Goal: Task Accomplishment & Management: Use online tool/utility

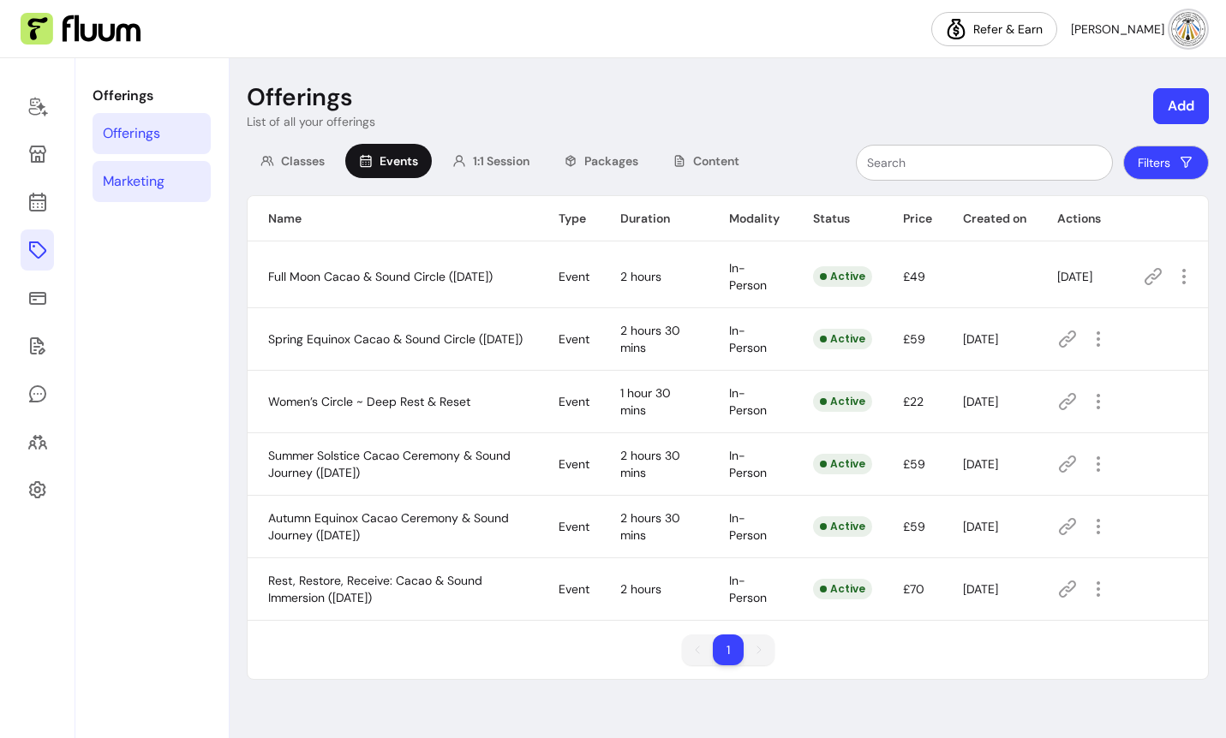
click at [136, 179] on div "Marketing" at bounding box center [134, 181] width 62 height 21
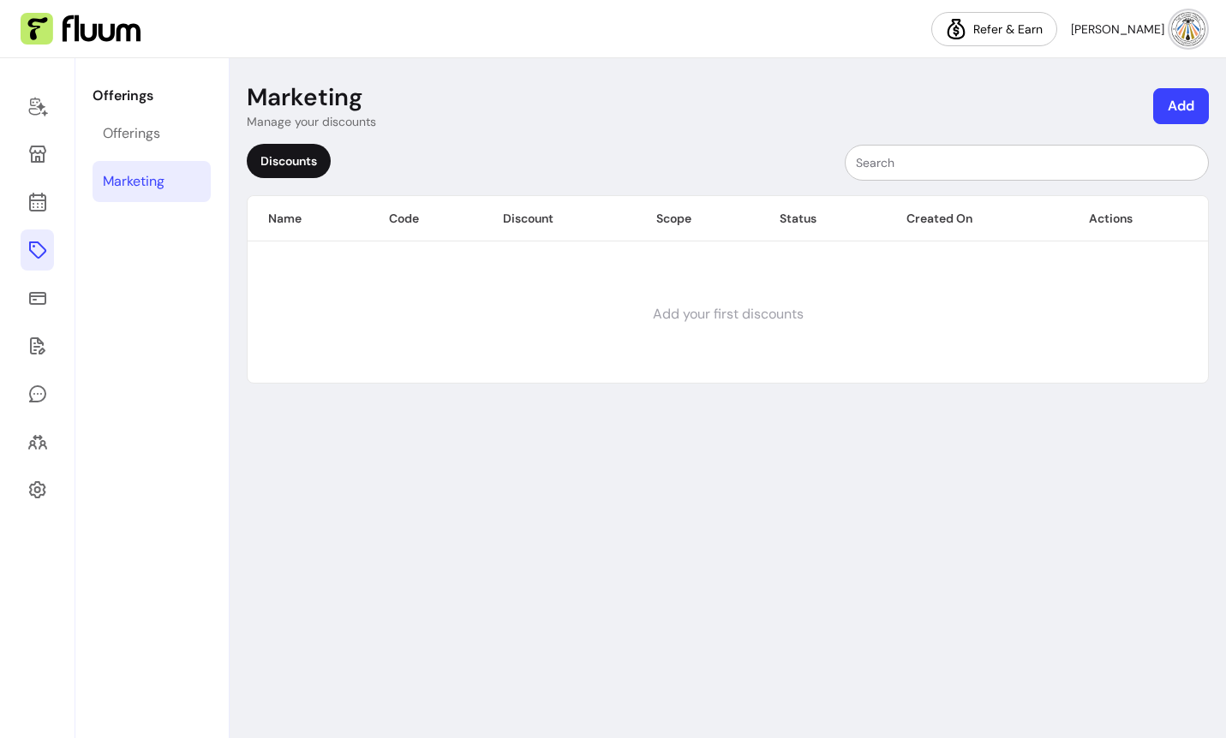
click at [296, 160] on div "Discounts" at bounding box center [289, 161] width 84 height 34
click at [286, 161] on div "Discounts" at bounding box center [289, 161] width 84 height 34
click at [291, 163] on div "Discounts" at bounding box center [289, 161] width 84 height 34
click at [303, 158] on div "Discounts" at bounding box center [289, 161] width 84 height 34
click at [727, 309] on td "Add your first discounts" at bounding box center [728, 314] width 960 height 137
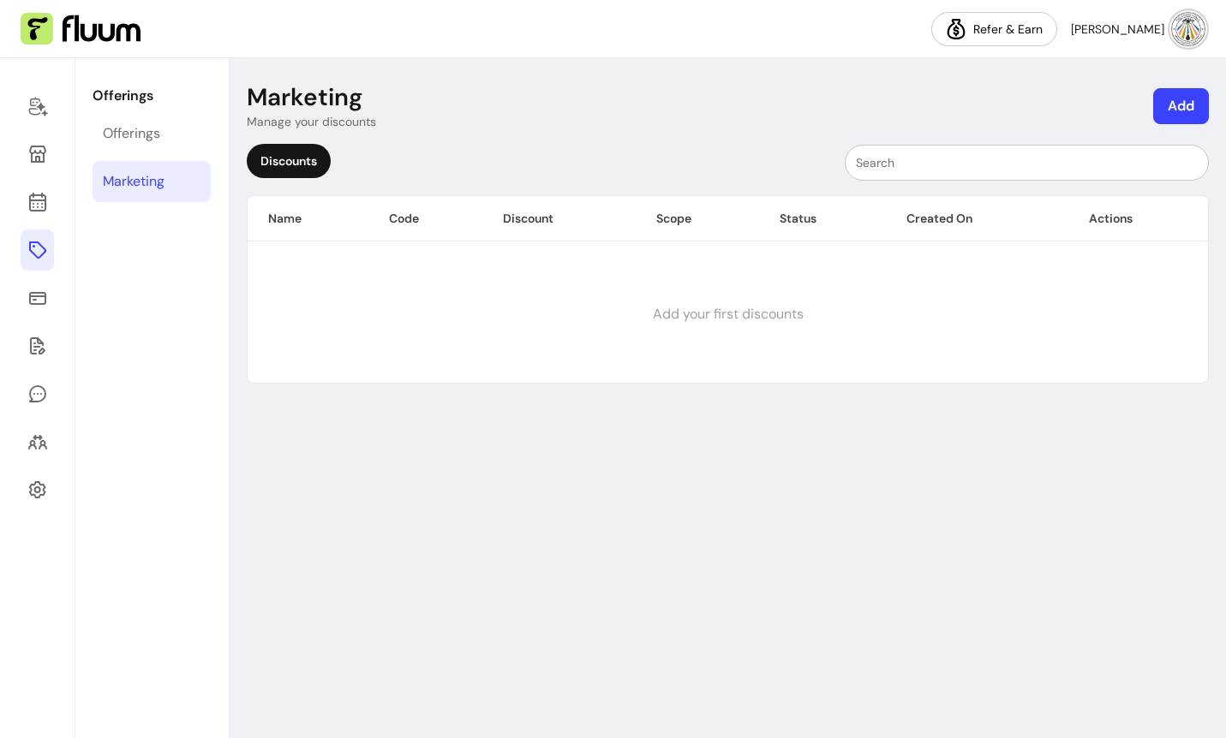
click at [285, 161] on div "Discounts" at bounding box center [289, 161] width 84 height 34
click at [335, 155] on div "Discounts" at bounding box center [728, 163] width 962 height 38
click at [294, 162] on div "Discounts" at bounding box center [289, 161] width 84 height 34
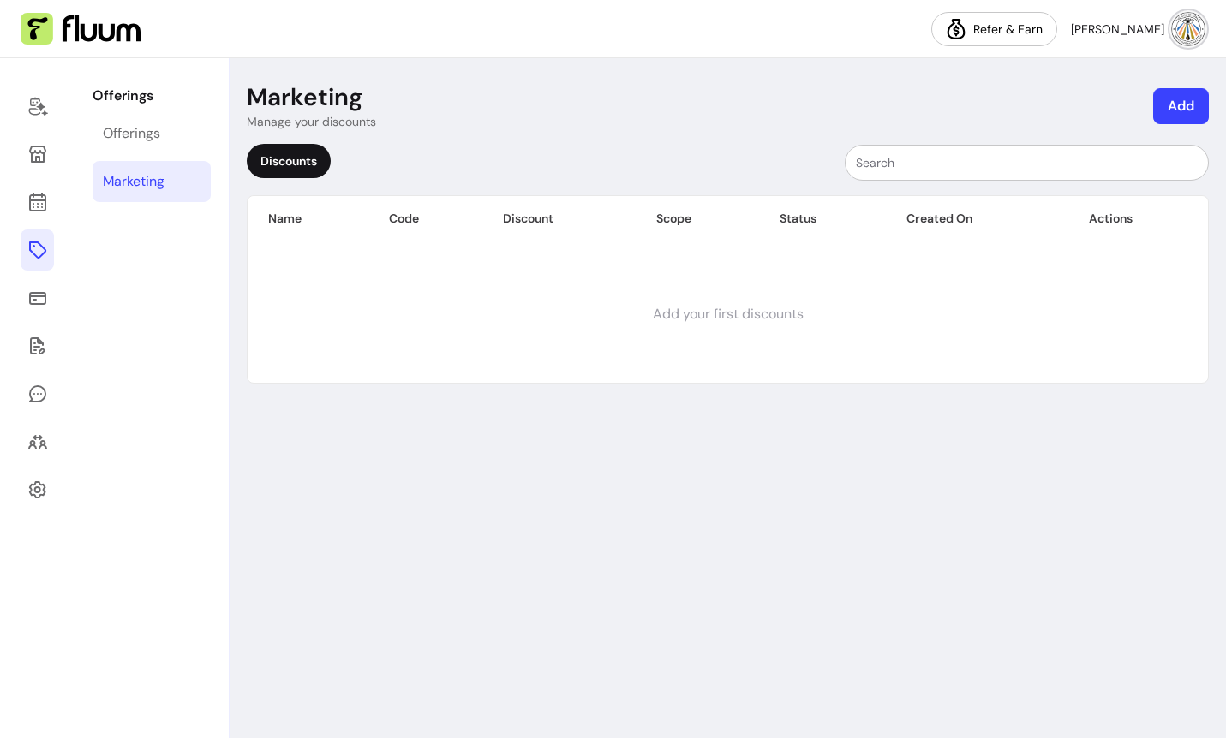
click at [398, 220] on th "Code" at bounding box center [425, 218] width 114 height 45
click at [1182, 89] on button "Add" at bounding box center [1181, 106] width 56 height 36
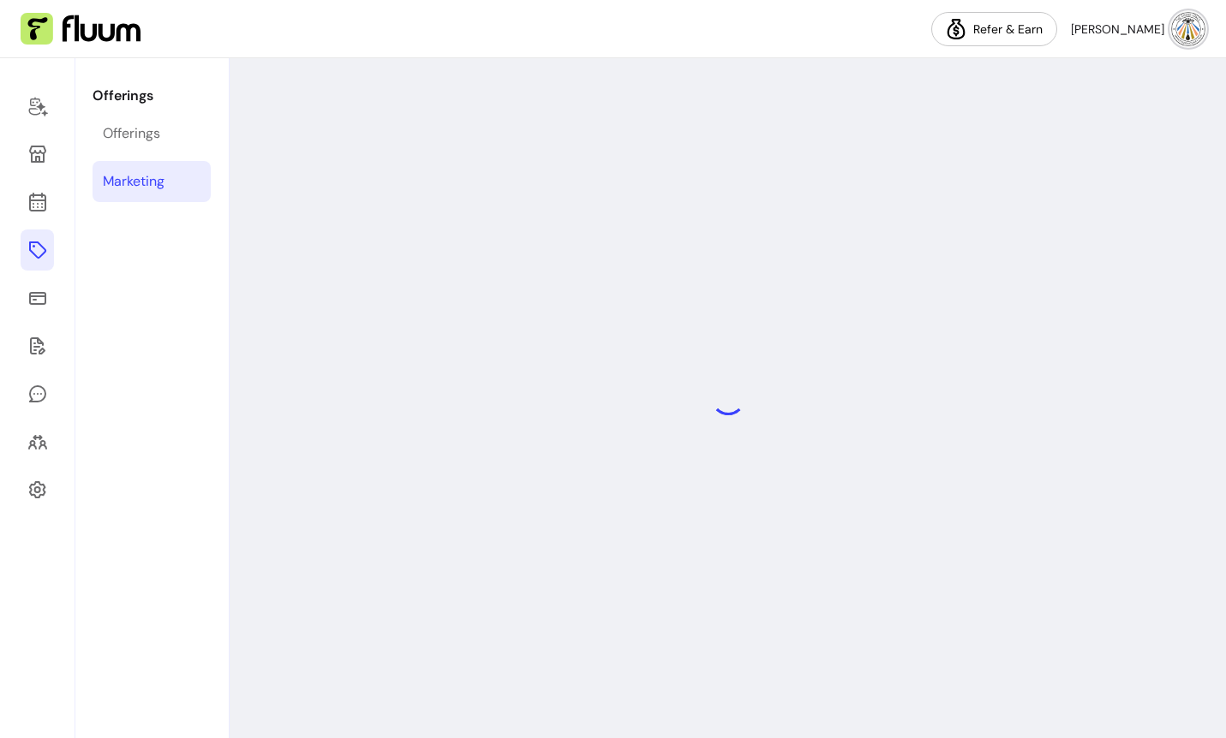
select select "****"
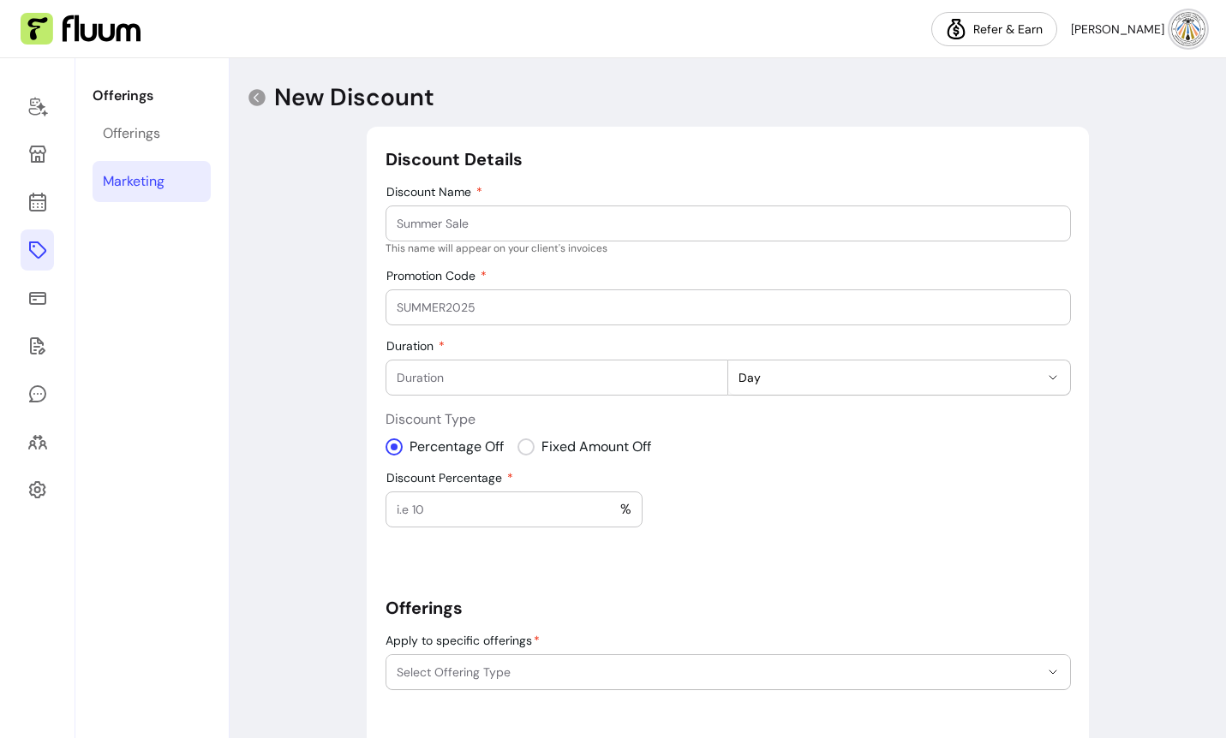
click at [480, 229] on input "Discount Name" at bounding box center [728, 223] width 663 height 17
type input "Cacao & Sound Immersion"
click at [448, 312] on input "Promotion Code" at bounding box center [728, 307] width 663 height 17
click at [614, 380] on input "Duration" at bounding box center [557, 377] width 320 height 17
click at [779, 386] on button "Day" at bounding box center [899, 378] width 342 height 34
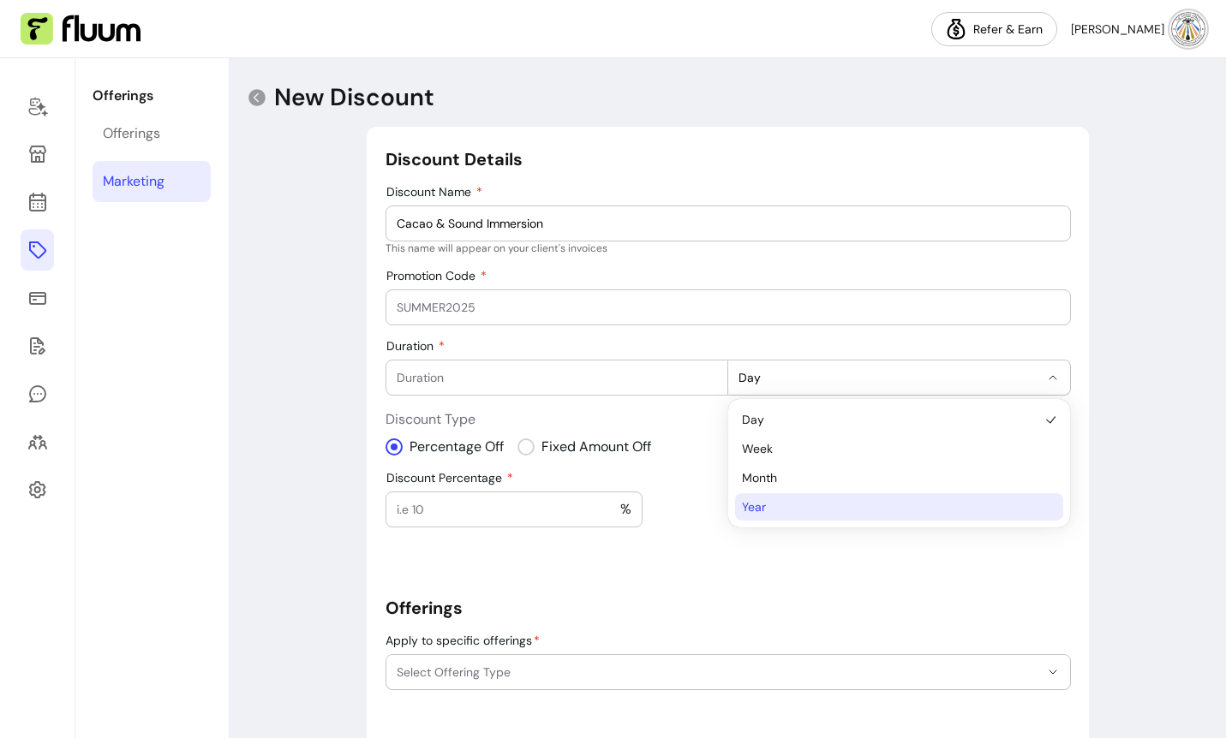
click at [756, 505] on span "Year" at bounding box center [890, 507] width 297 height 17
select select "*****"
click at [470, 508] on input "Discount Percentage" at bounding box center [509, 509] width 224 height 17
type input "20"
click at [750, 482] on div "**********" at bounding box center [728, 524] width 685 height 754
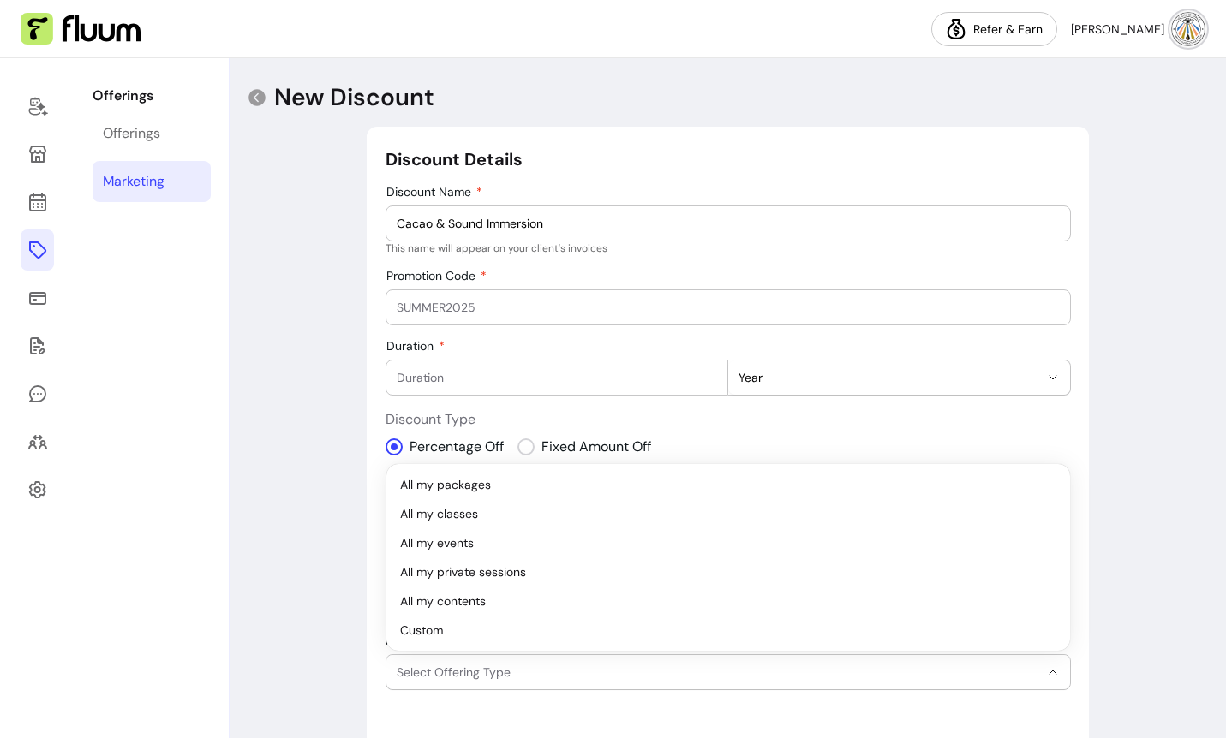
click at [623, 664] on span "Select Offering Type" at bounding box center [718, 672] width 643 height 17
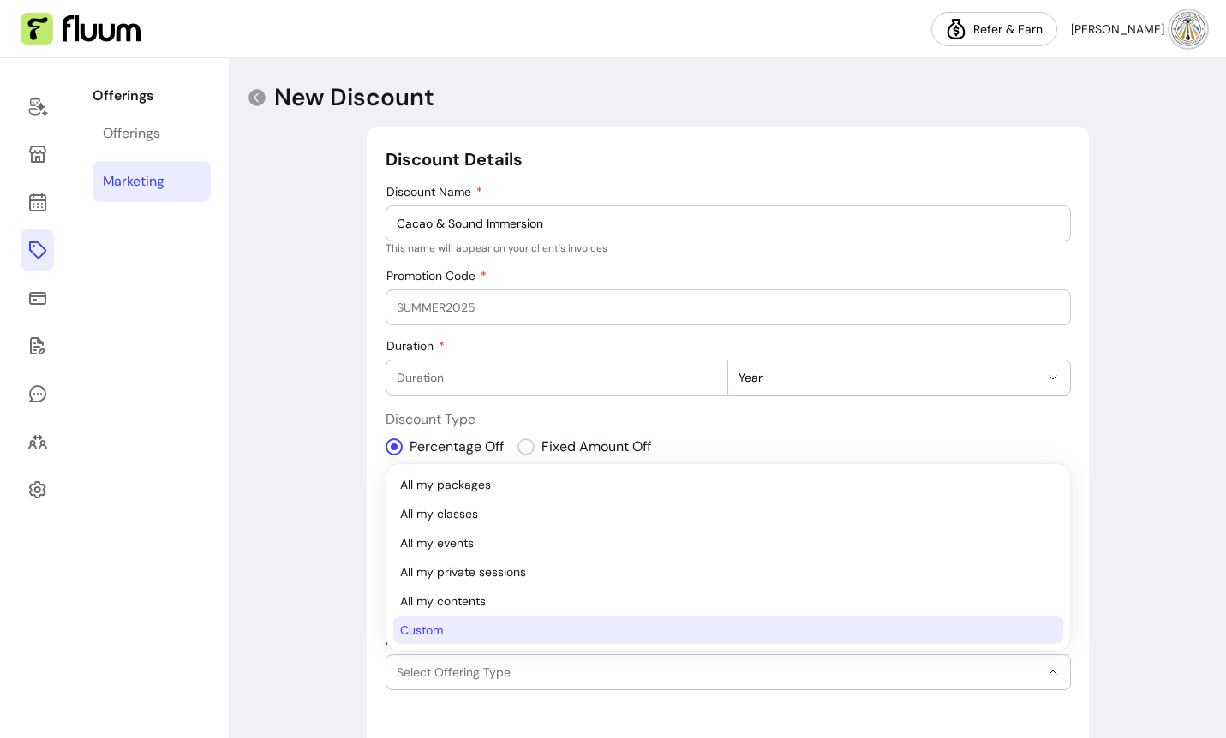
click at [528, 640] on li "Custom" at bounding box center [728, 630] width 670 height 27
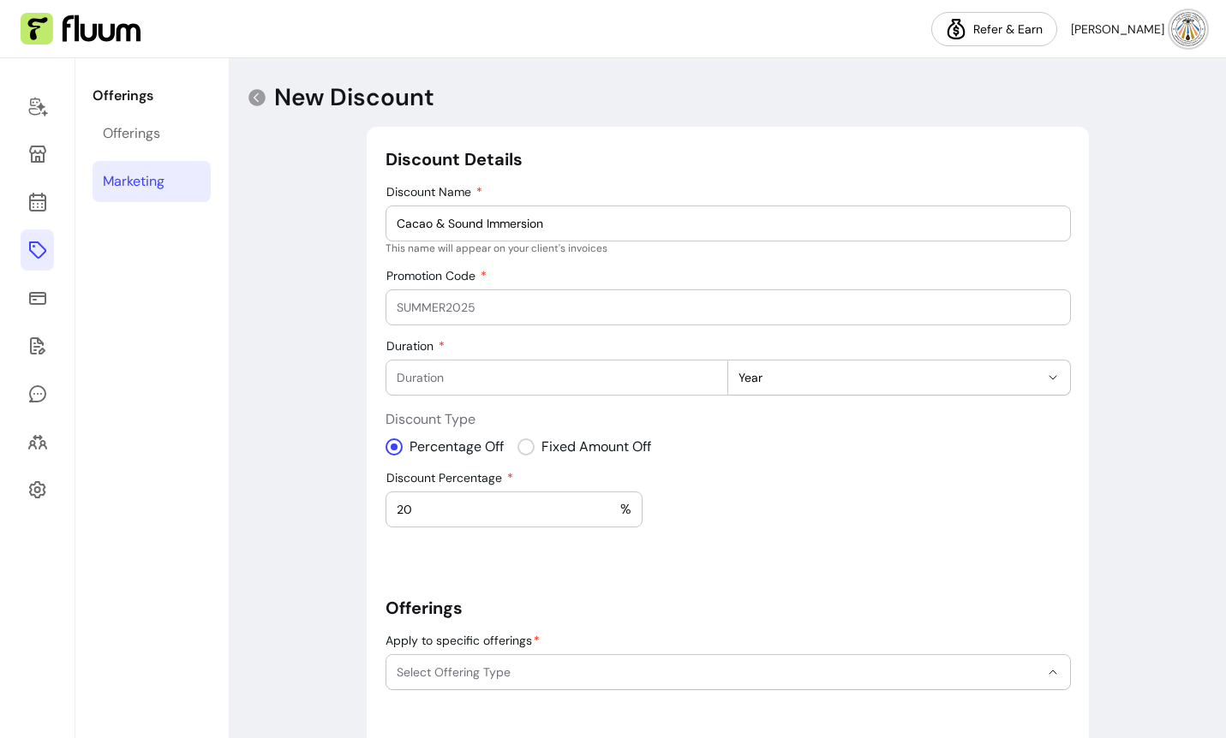
select select "******"
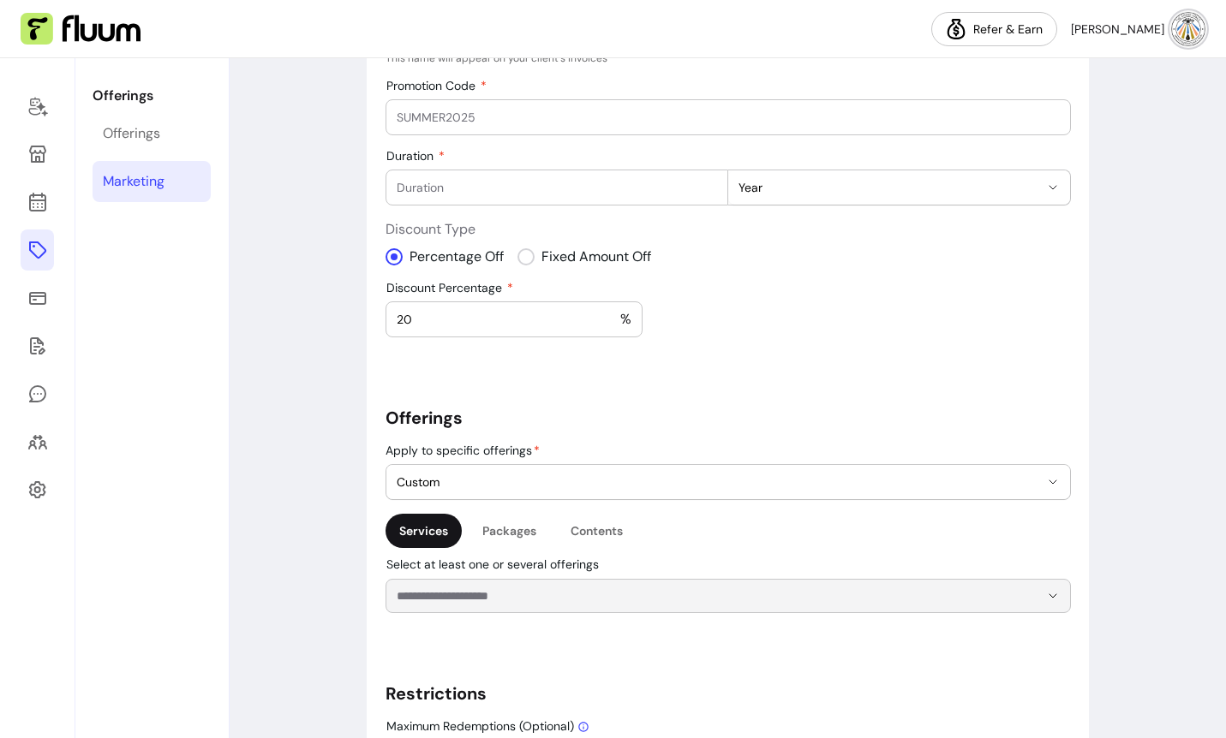
click at [530, 601] on input "Select at least one or several offerings" at bounding box center [704, 596] width 615 height 17
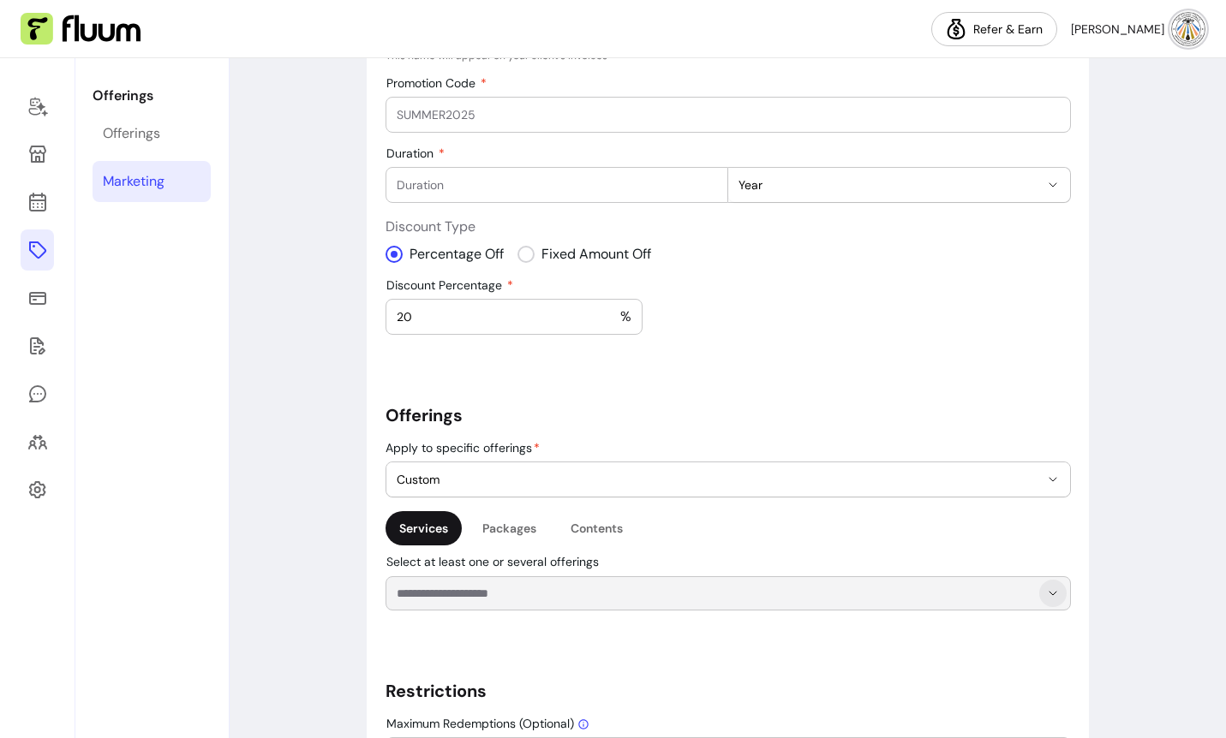
click at [1052, 592] on icon "Show suggestions" at bounding box center [1053, 594] width 14 height 14
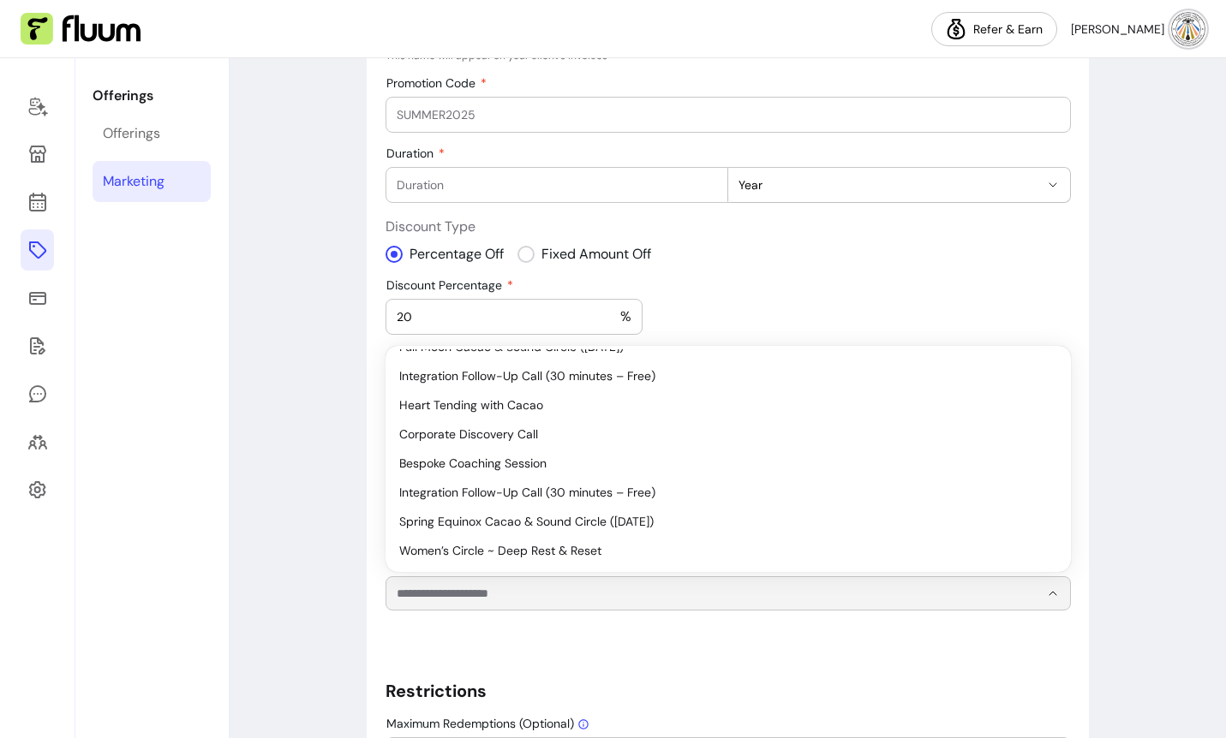
scroll to position [398, 0]
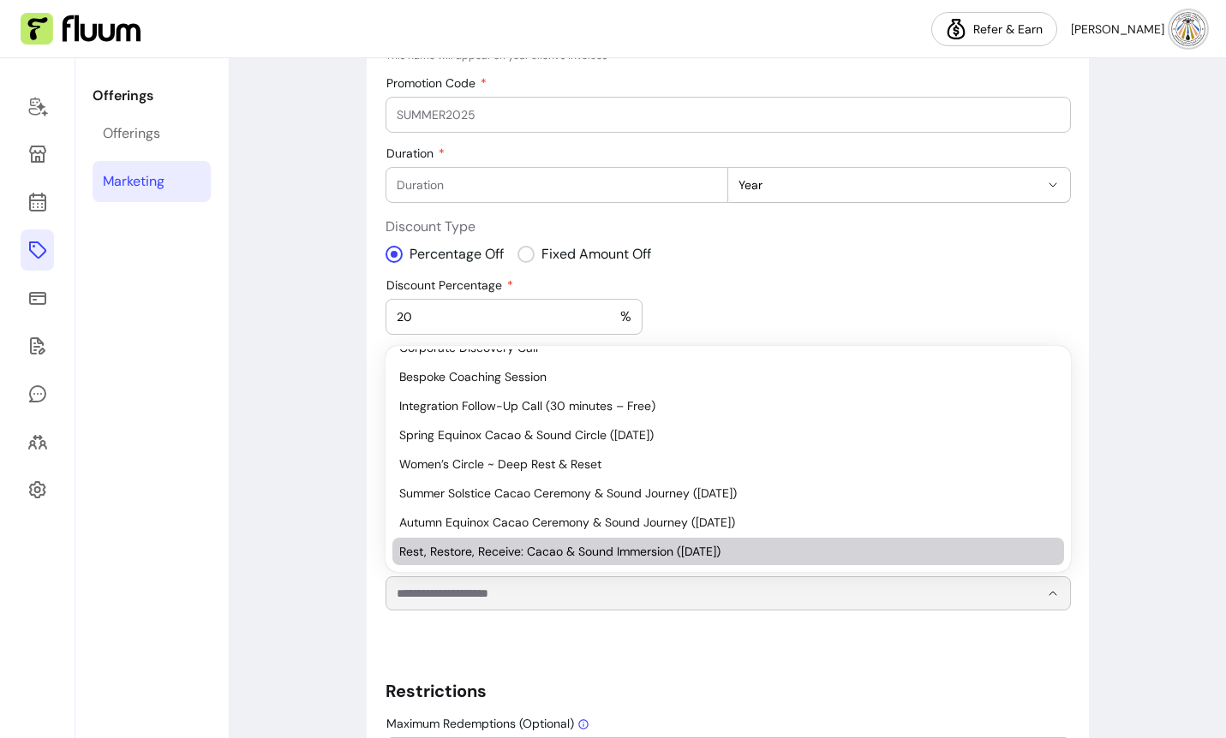
click at [716, 555] on span "Rest, Restore, Receive: Cacao & Sound Immersion ([DATE])" at bounding box center [719, 551] width 641 height 17
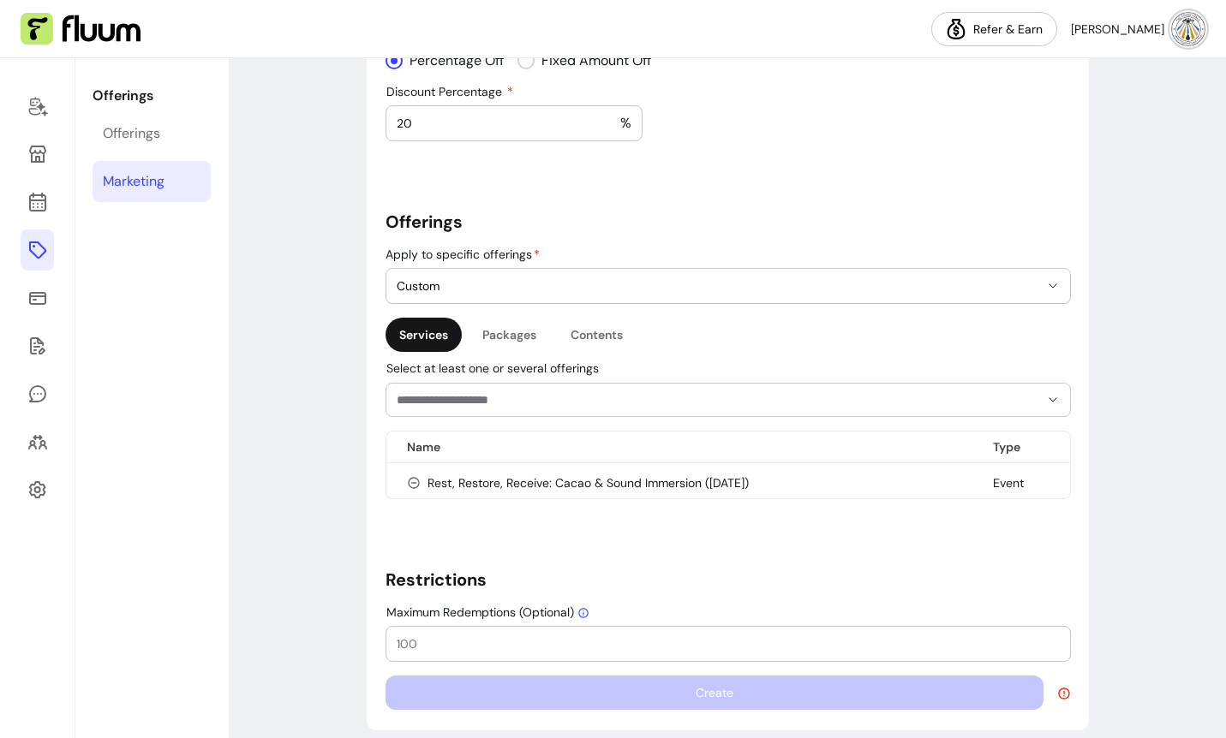
scroll to position [403, 0]
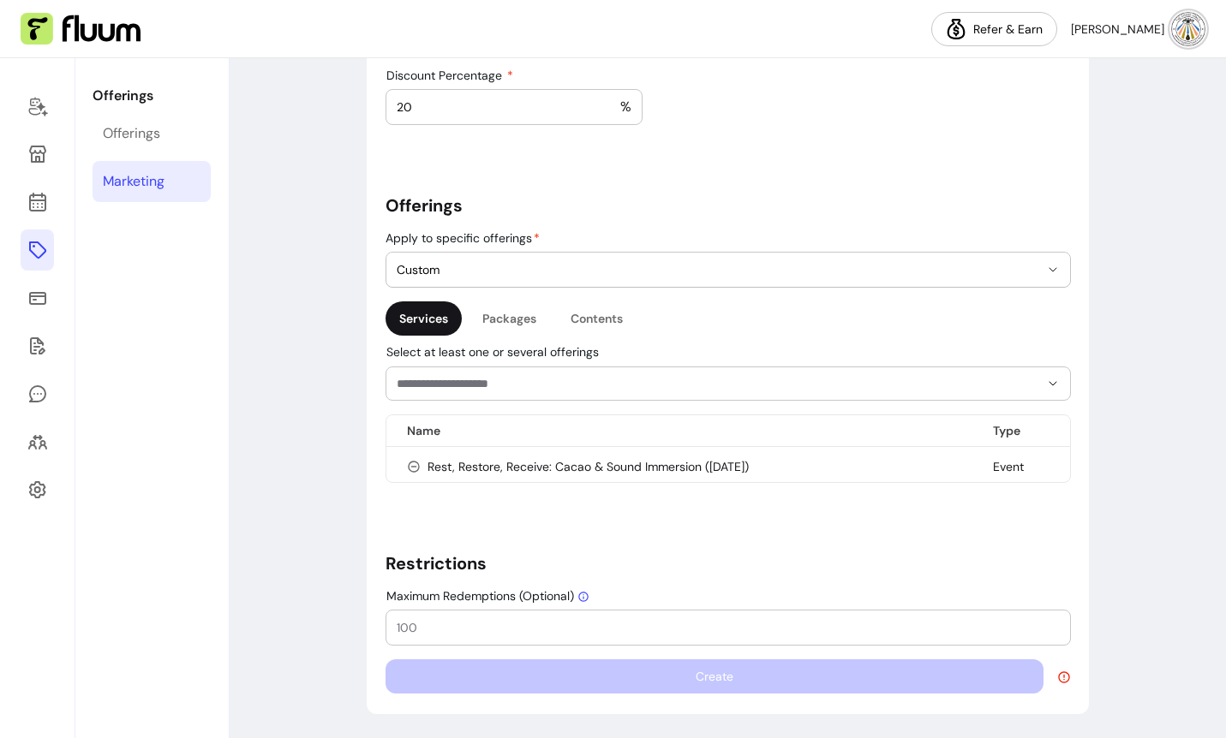
click at [499, 628] on input "Maximum Redemptions (Optional)" at bounding box center [728, 627] width 663 height 17
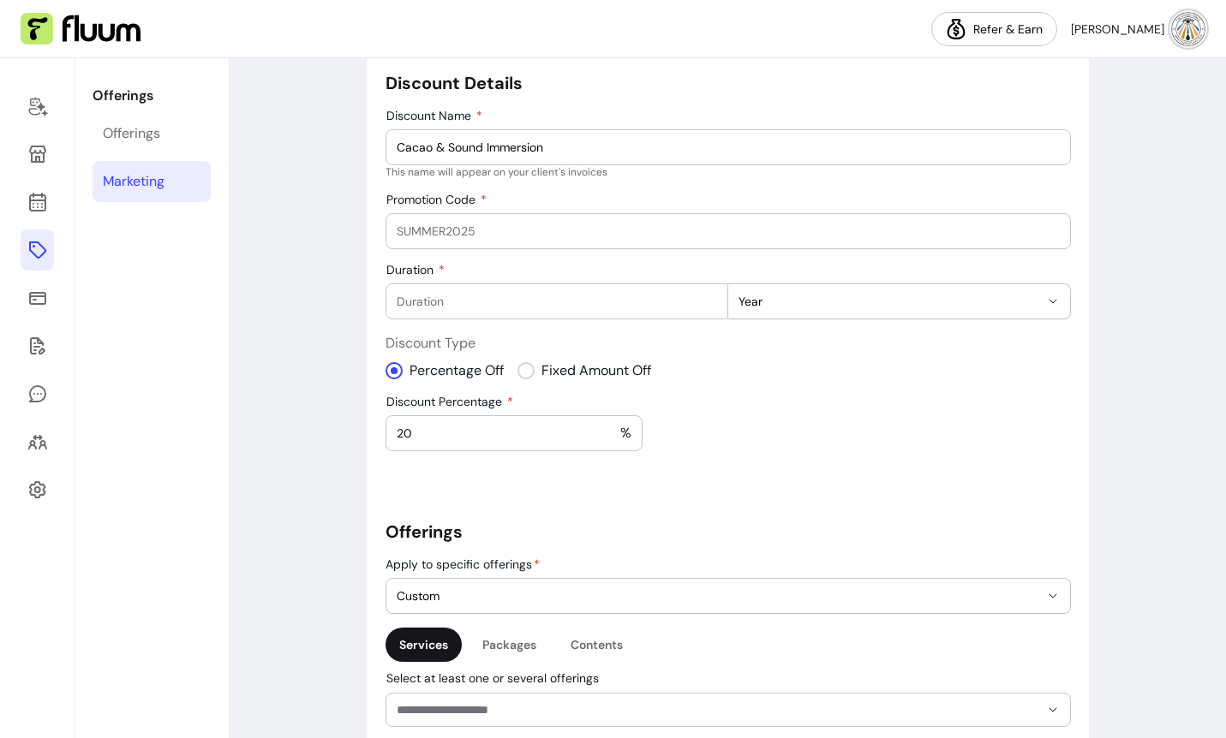
scroll to position [0, 0]
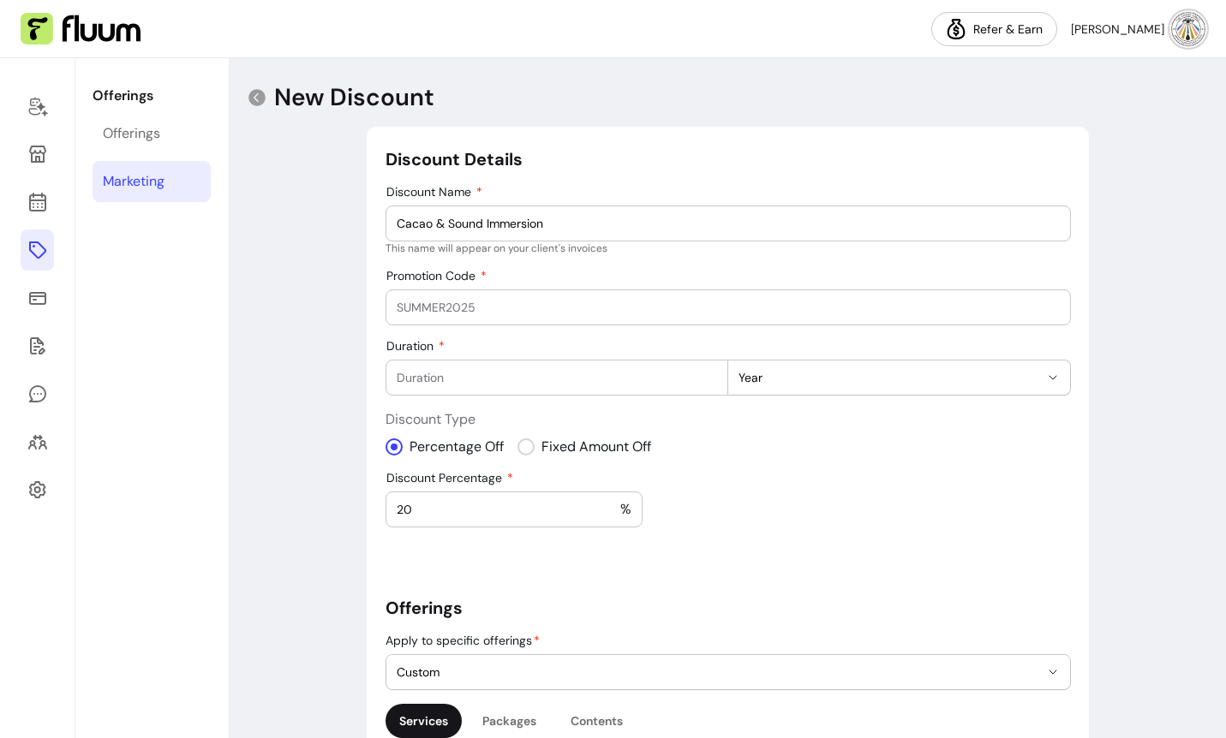
type input "2"
click at [485, 308] on input "Promotion Code" at bounding box center [728, 307] width 663 height 17
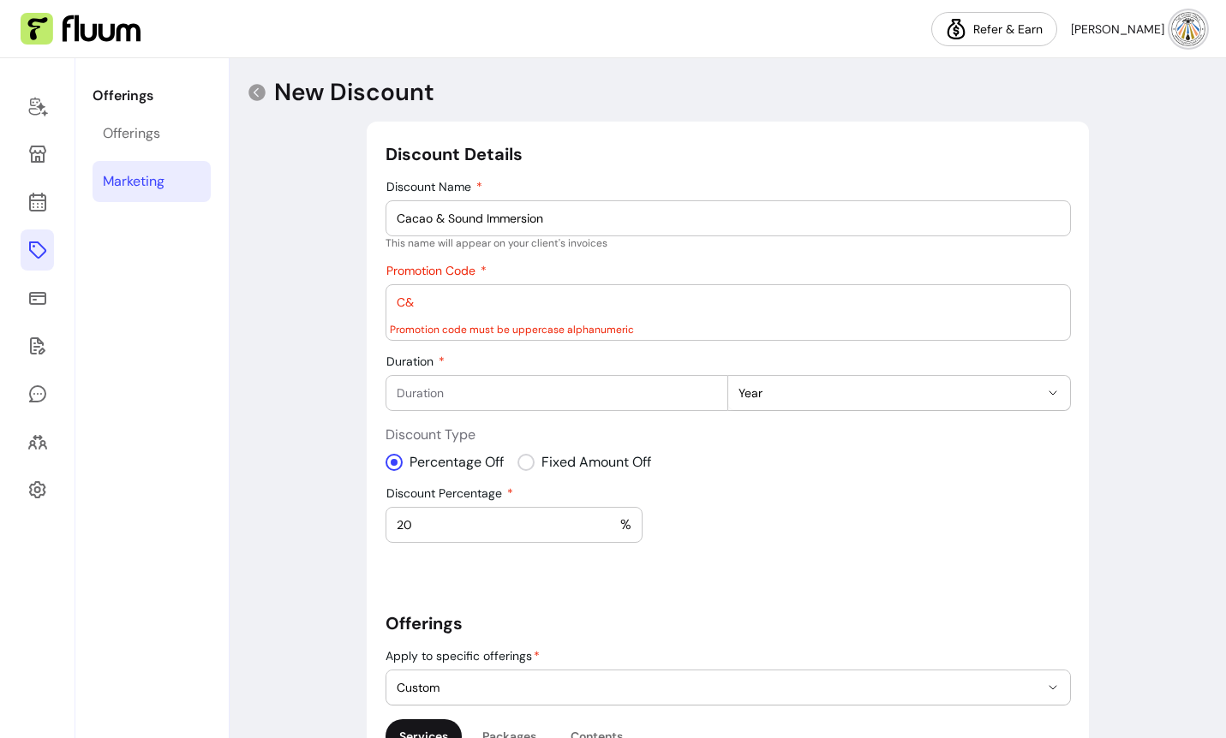
type input "C"
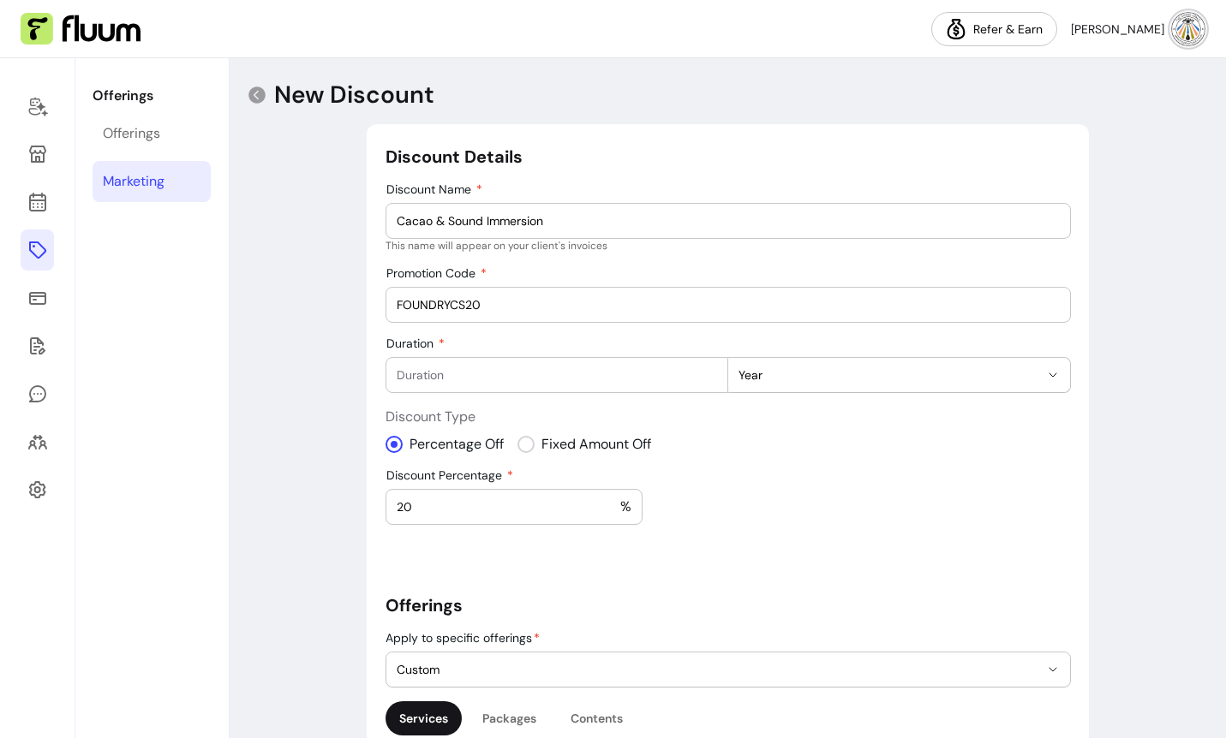
scroll to position [2, 0]
drag, startPoint x: 463, startPoint y: 302, endPoint x: 475, endPoint y: 302, distance: 12.0
click at [452, 303] on input "FOUNDRYCS20" at bounding box center [728, 305] width 663 height 17
click at [491, 304] on input "FOUNDRY20" at bounding box center [728, 305] width 663 height 17
paste input "CS"
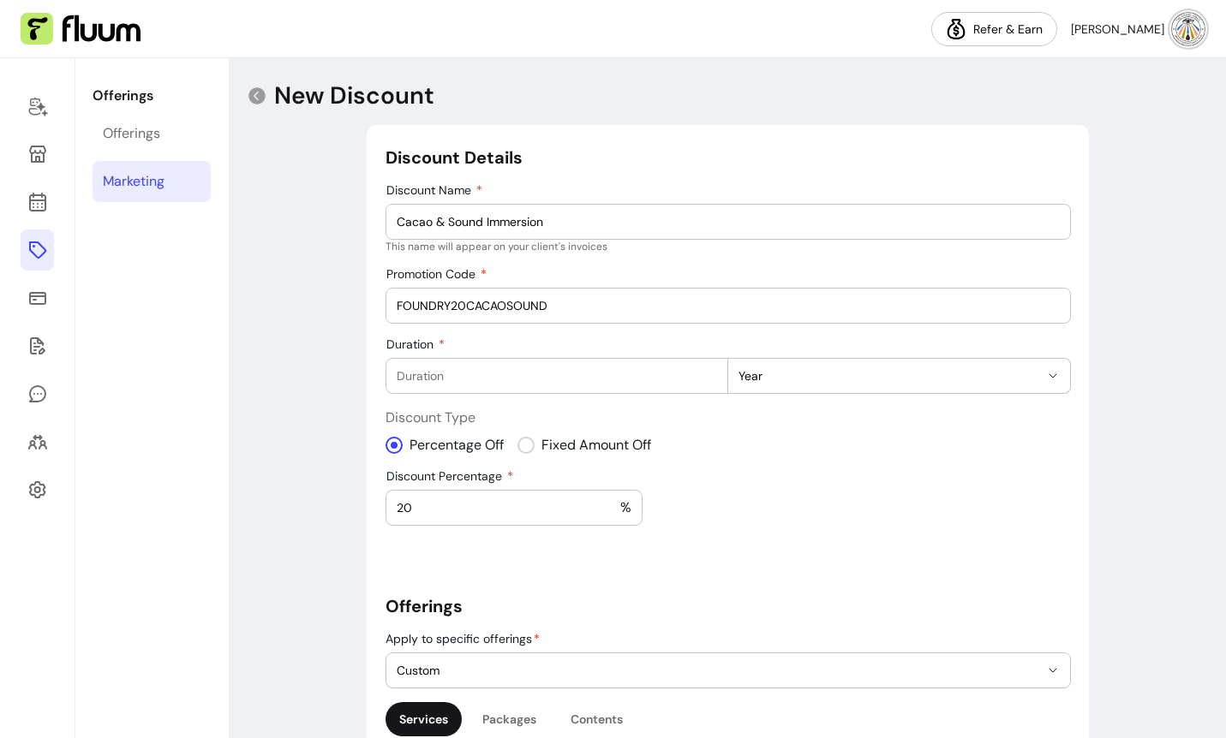
drag, startPoint x: 561, startPoint y: 305, endPoint x: 336, endPoint y: 298, distance: 225.4
click at [336, 298] on div "**********" at bounding box center [728, 598] width 996 height 1083
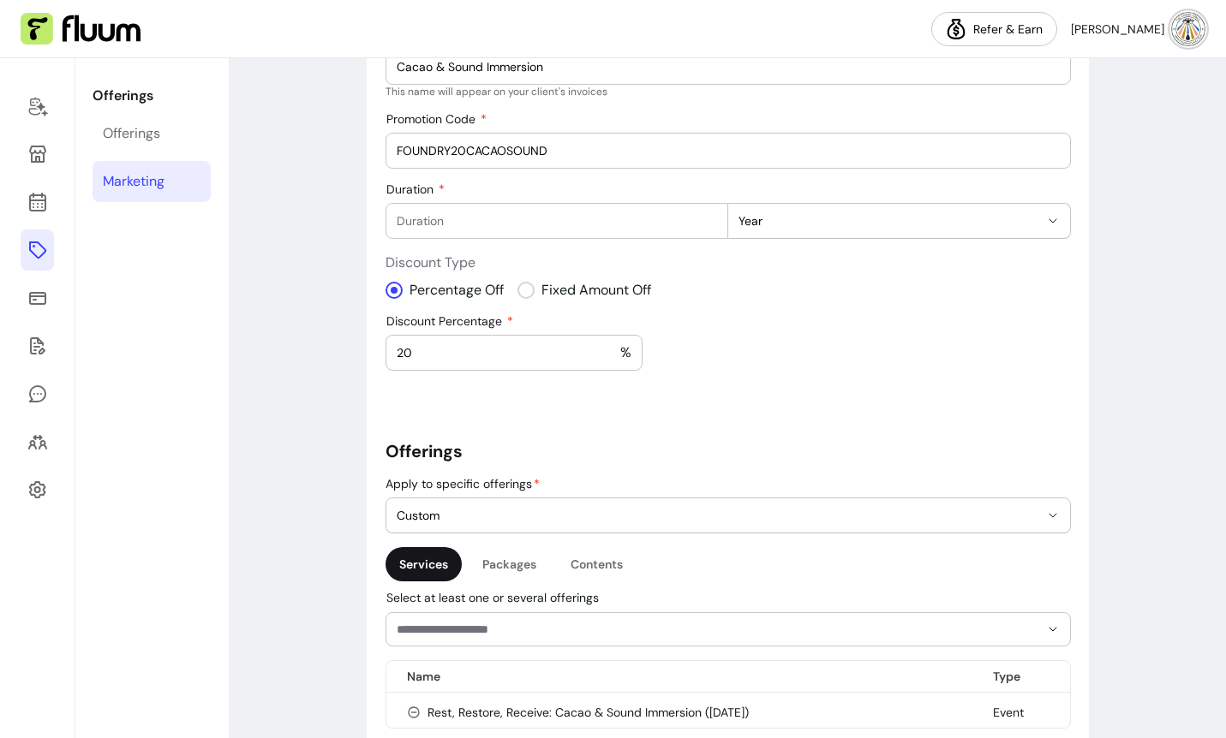
scroll to position [403, 0]
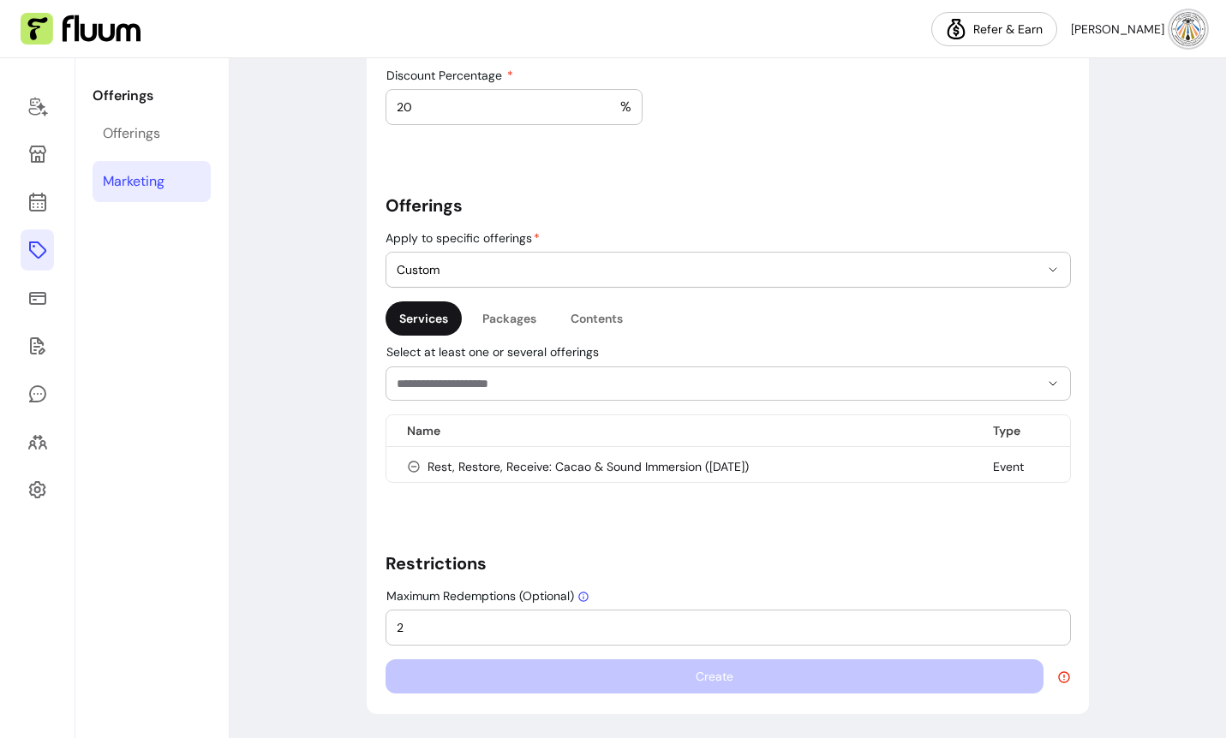
type input "FOUNDRY20CACAOSOUND"
click at [669, 678] on div "Create" at bounding box center [728, 677] width 685 height 34
click at [1062, 677] on icon at bounding box center [1063, 677] width 11 height 11
click at [662, 577] on div "**********" at bounding box center [728, 219] width 685 height 949
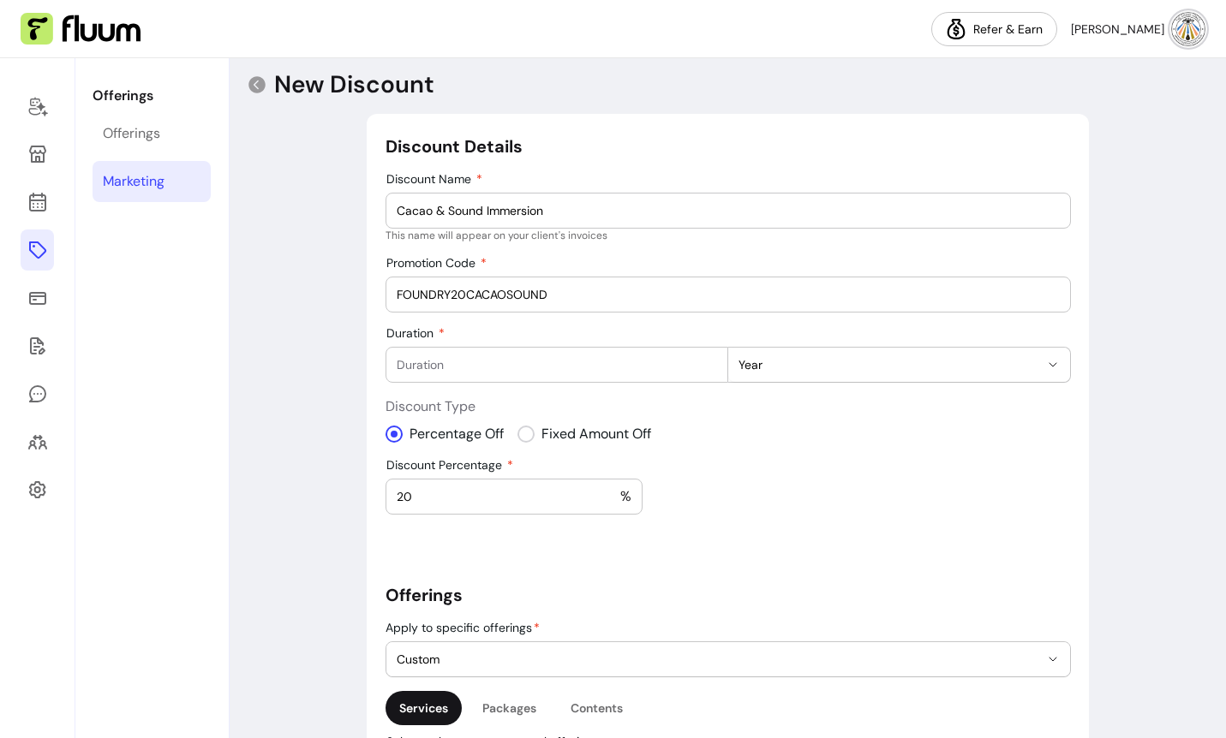
scroll to position [9, 0]
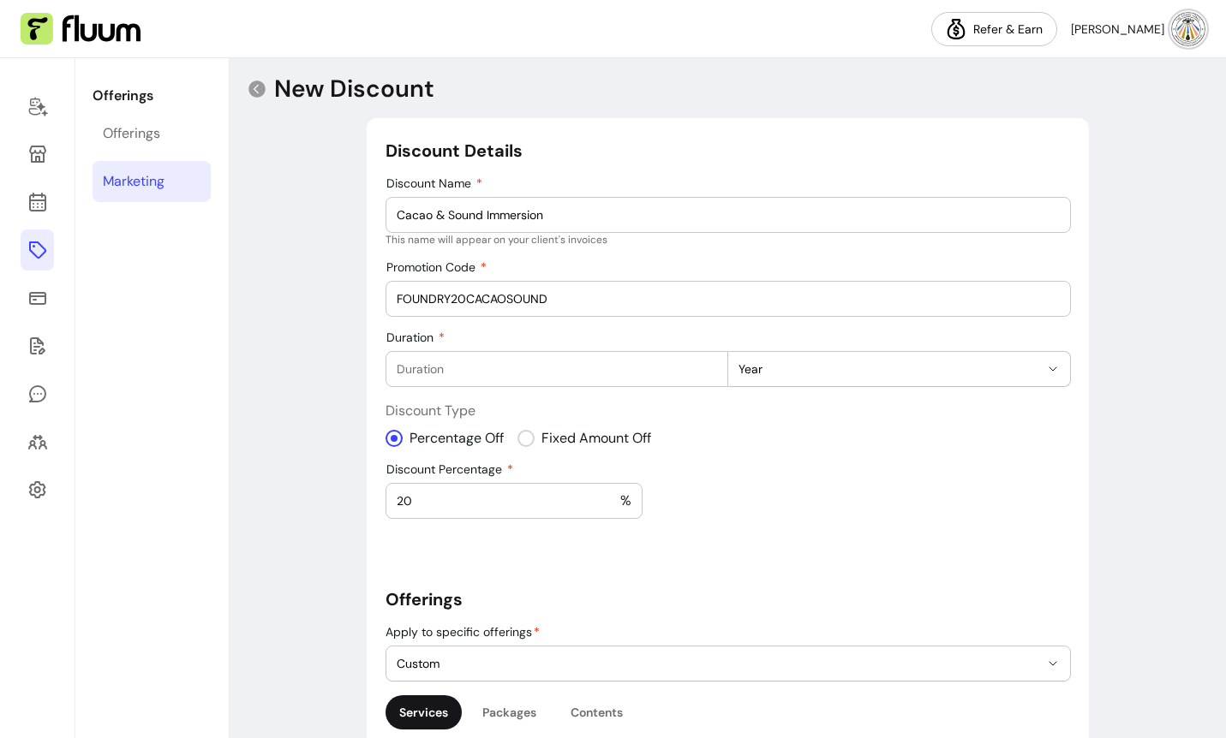
click at [547, 370] on input "Duration" at bounding box center [557, 369] width 320 height 17
type input "1"
click at [823, 369] on span "Year" at bounding box center [888, 369] width 301 height 17
drag, startPoint x: 775, startPoint y: 471, endPoint x: 723, endPoint y: 451, distance: 56.2
click at [775, 471] on span "Month" at bounding box center [890, 469] width 297 height 17
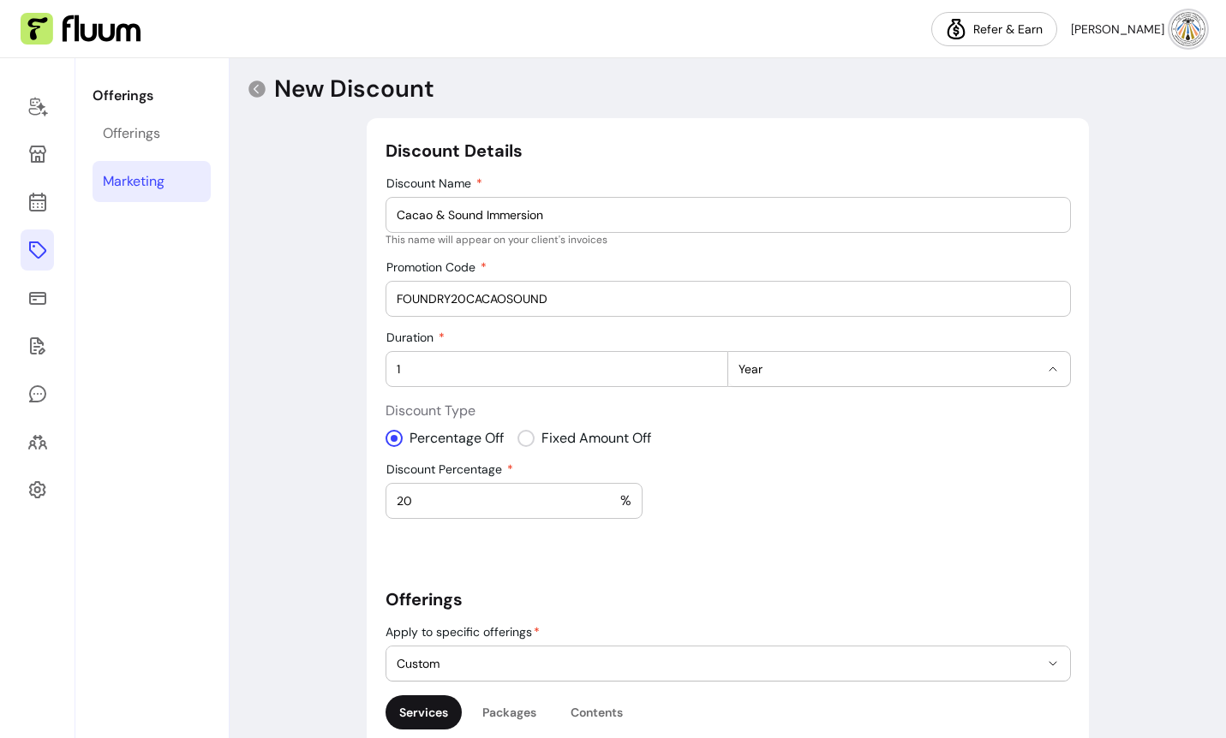
select select "******"
drag, startPoint x: 467, startPoint y: 369, endPoint x: 360, endPoint y: 359, distance: 107.6
click at [359, 358] on div "**********" at bounding box center [728, 591] width 996 height 1083
type input "2"
click at [841, 487] on div "**********" at bounding box center [728, 613] width 685 height 949
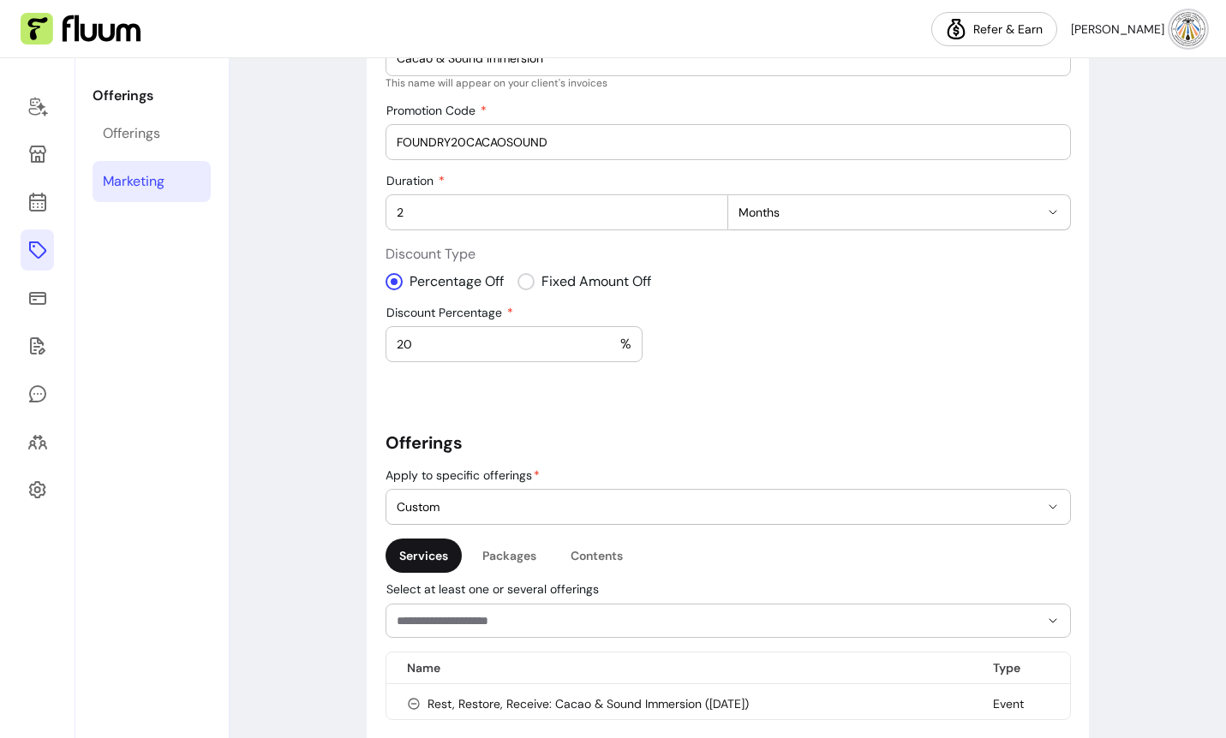
scroll to position [403, 0]
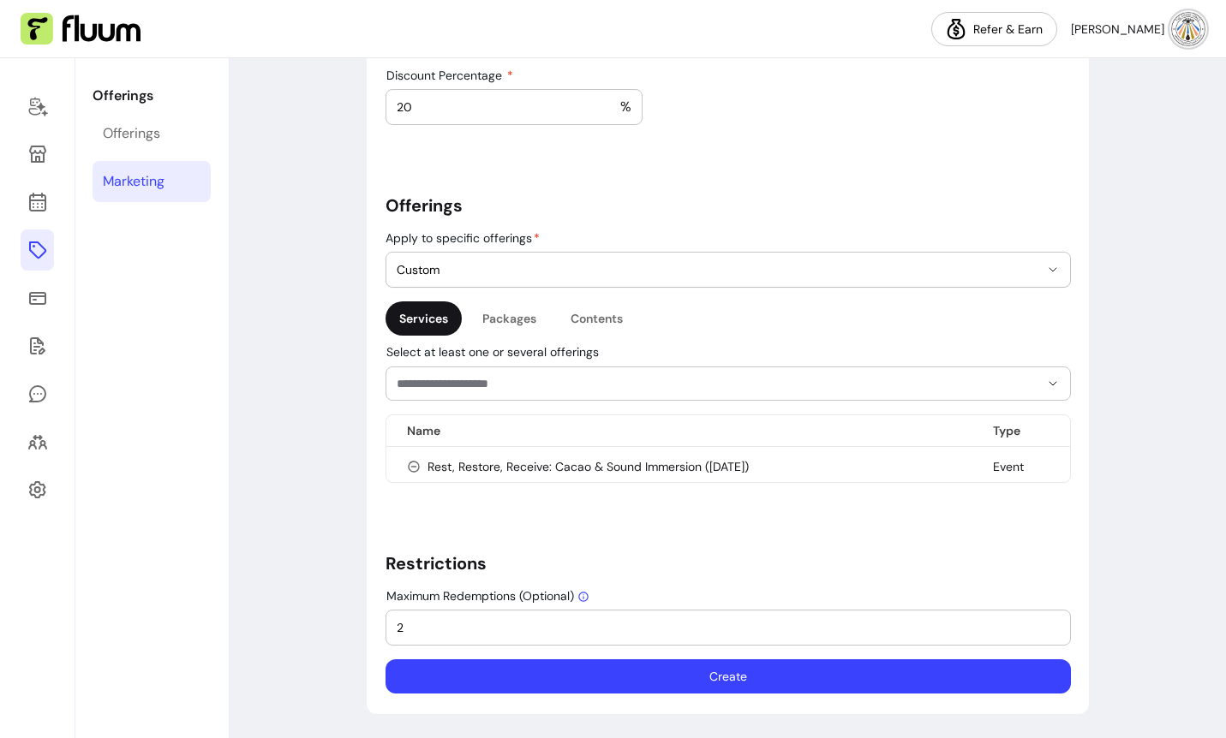
click at [794, 679] on button "Create" at bounding box center [728, 677] width 685 height 34
